Goal: Task Accomplishment & Management: Manage account settings

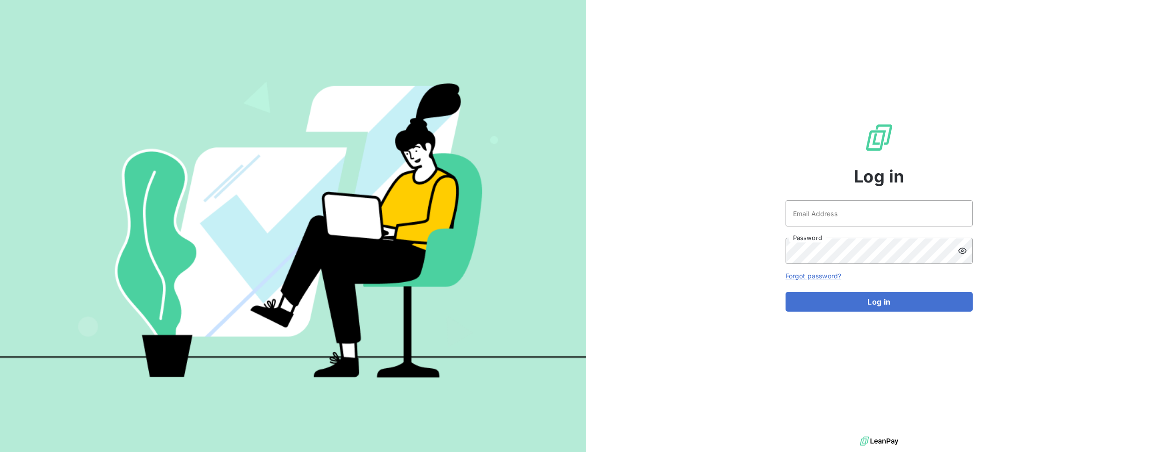
click at [245, 127] on img at bounding box center [293, 226] width 586 height 367
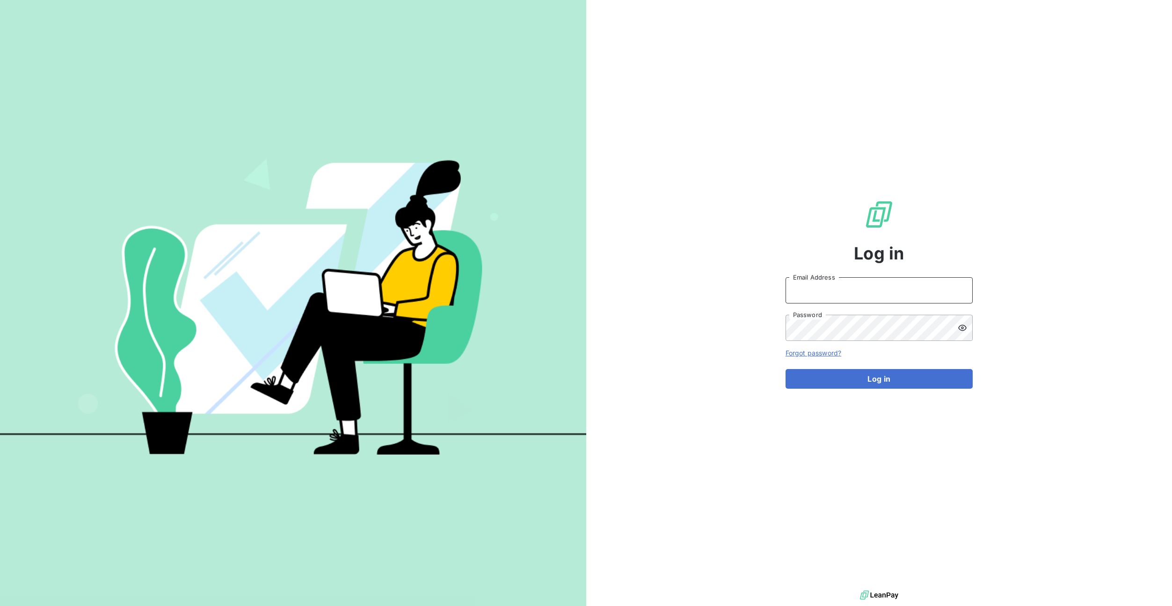
click at [796, 296] on input "Email Address" at bounding box center [879, 290] width 187 height 26
type input "admin@serpe"
click at [786, 369] on button "Log in" at bounding box center [879, 379] width 187 height 20
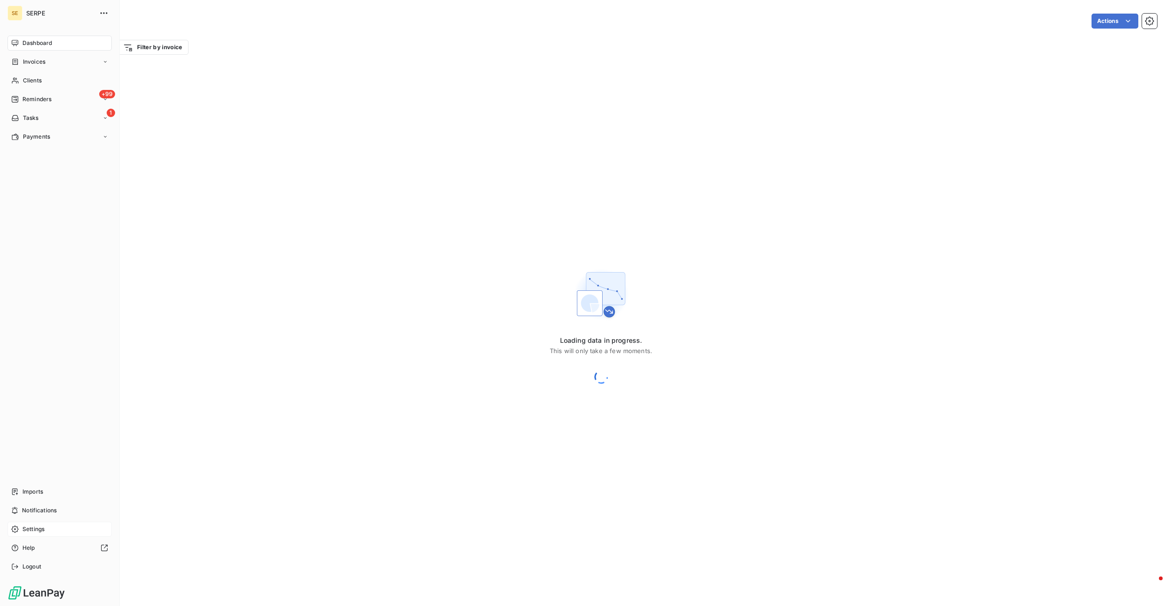
click at [30, 533] on div "Settings" at bounding box center [59, 528] width 104 height 15
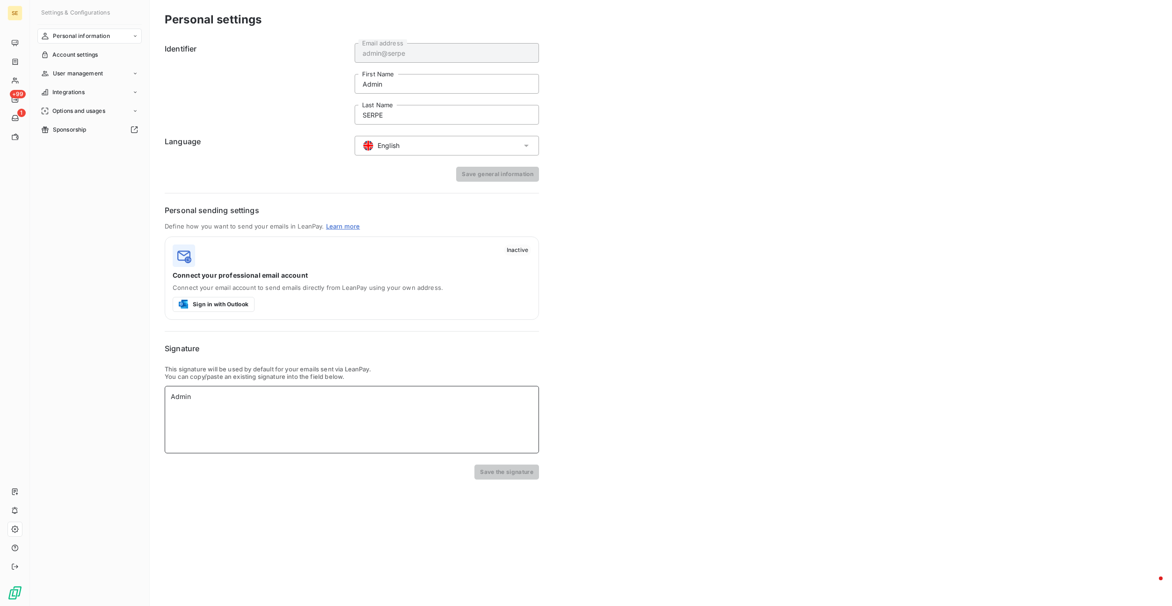
click at [234, 408] on div "Admin" at bounding box center [352, 419] width 374 height 67
click at [519, 477] on button "Save the signature" at bounding box center [507, 471] width 65 height 15
click at [471, 535] on div "Personal settings Identifier admin@serpe Email address Admin First Name SERPE L…" at bounding box center [661, 303] width 1023 height 606
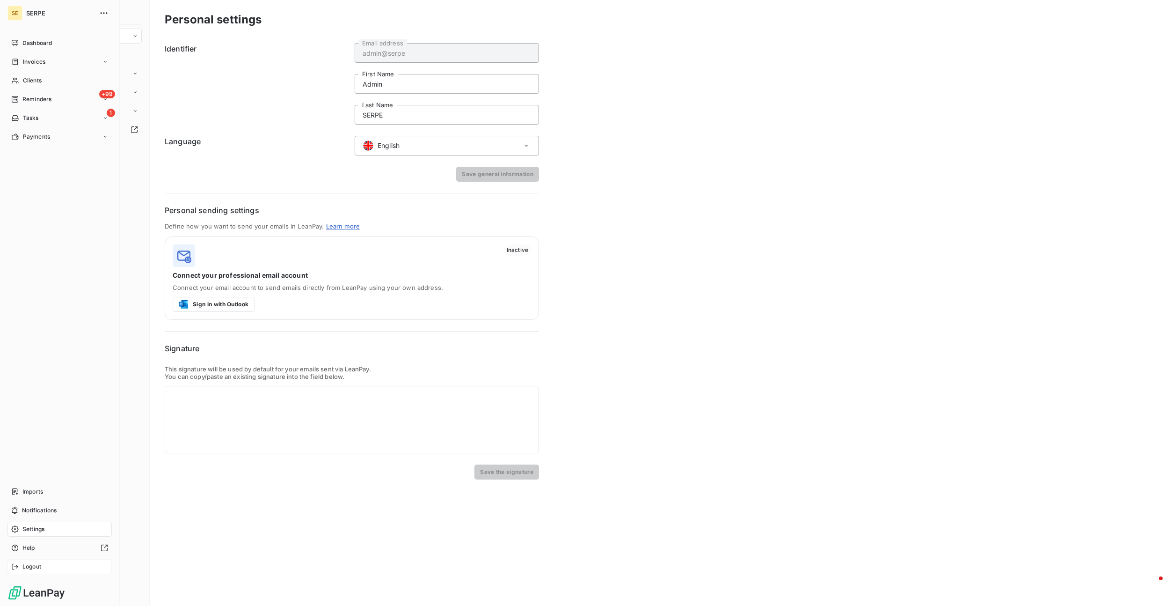
click at [39, 571] on div "Logout" at bounding box center [59, 566] width 104 height 15
